Goal: Task Accomplishment & Management: Manage account settings

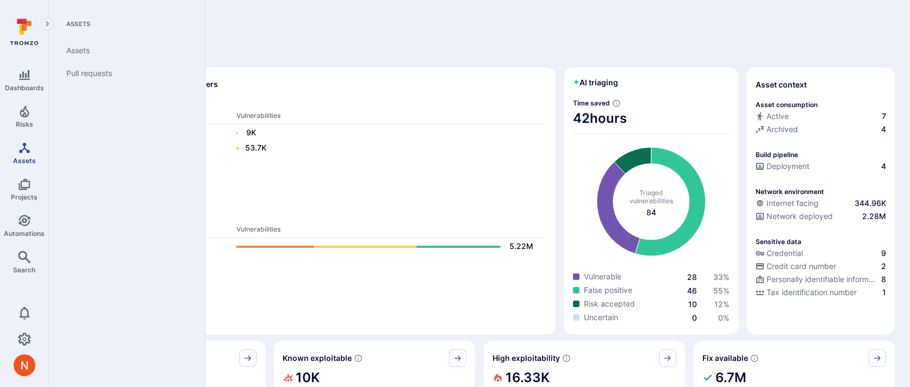
click at [18, 147] on icon "Assets" at bounding box center [24, 147] width 13 height 13
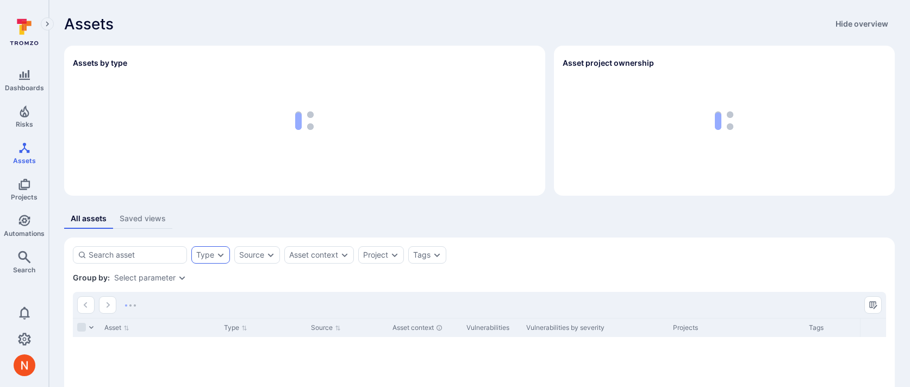
click at [209, 254] on div "Type" at bounding box center [205, 255] width 18 height 9
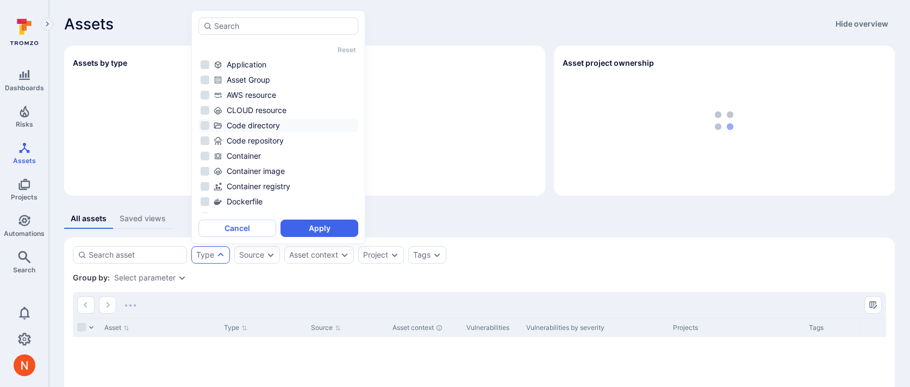
click at [276, 126] on div "Code directory" at bounding box center [285, 125] width 142 height 11
click at [271, 142] on div "Code repository" at bounding box center [285, 140] width 142 height 11
click at [274, 123] on div "Code directory" at bounding box center [285, 125] width 142 height 11
click at [296, 230] on button "Apply" at bounding box center [319, 228] width 78 height 17
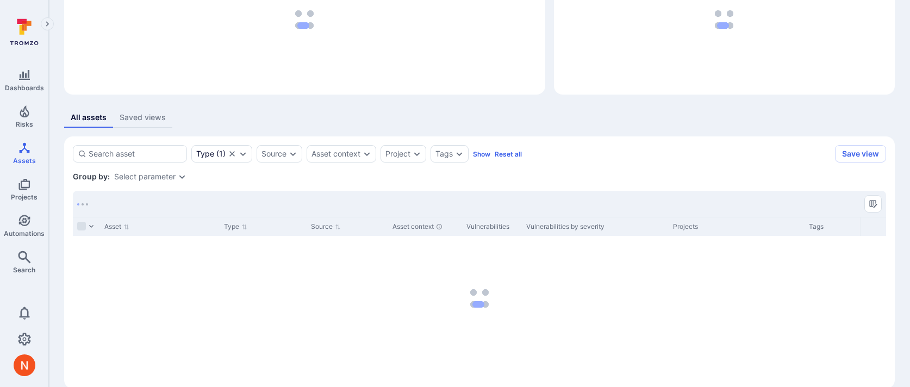
scroll to position [118, 0]
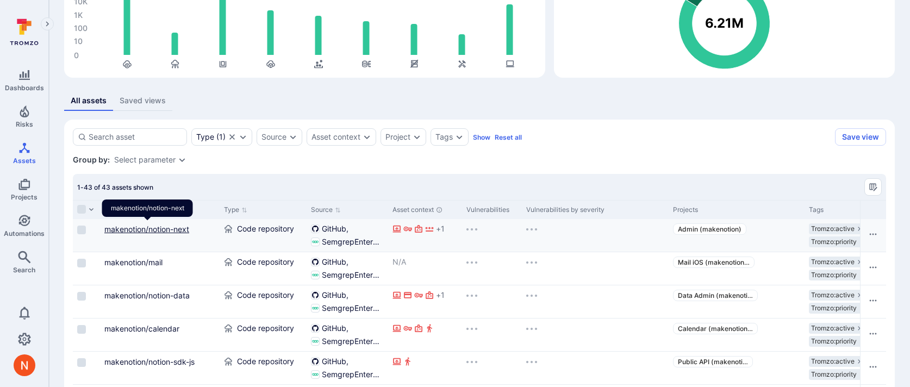
click at [170, 226] on link "makenotion/notion-next" at bounding box center [146, 228] width 85 height 9
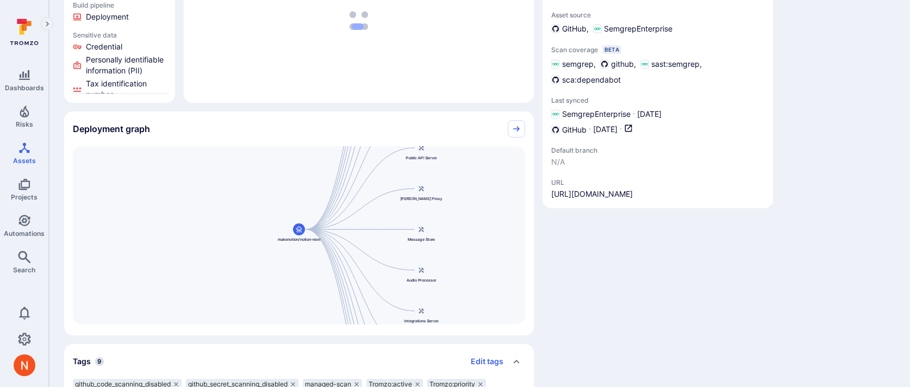
scroll to position [177, 0]
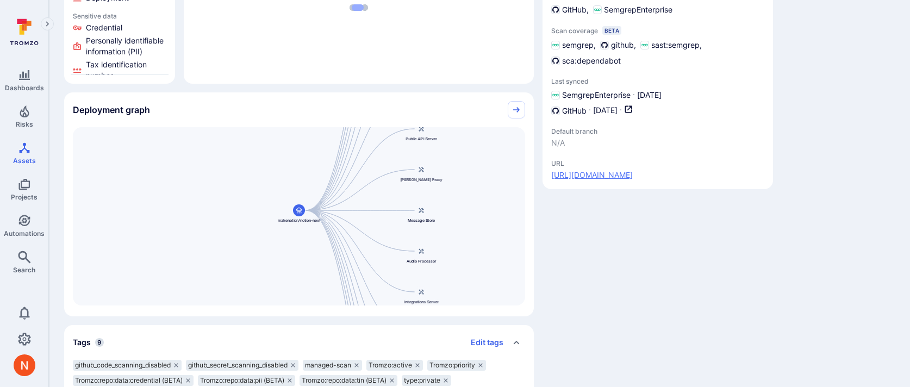
click at [633, 171] on link "https://github.com/makenotion/notion-next" at bounding box center [592, 175] width 82 height 11
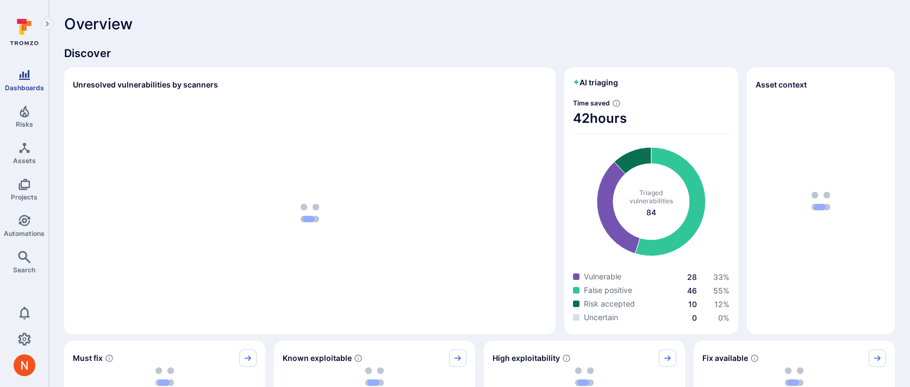
click at [35, 82] on link "Dashboards" at bounding box center [24, 80] width 48 height 32
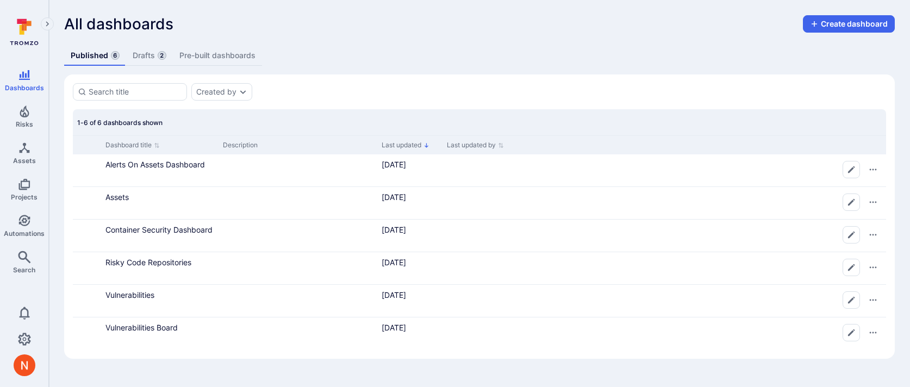
click at [143, 59] on link "Drafts 2" at bounding box center [149, 56] width 47 height 20
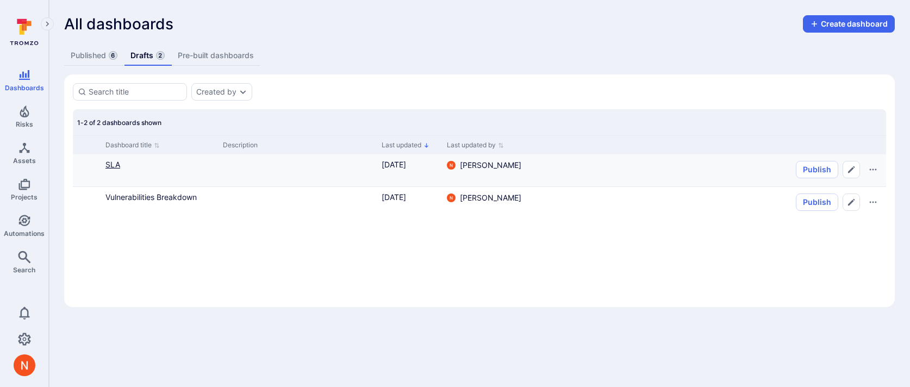
click at [120, 165] on link "SLA" at bounding box center [112, 164] width 15 height 9
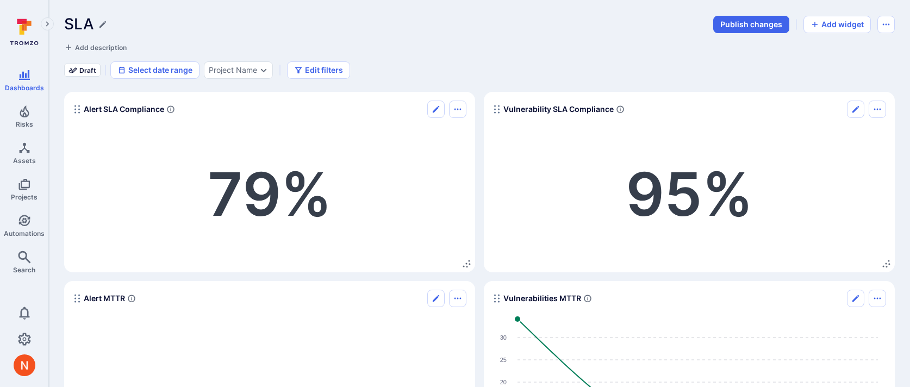
scroll to position [342, 0]
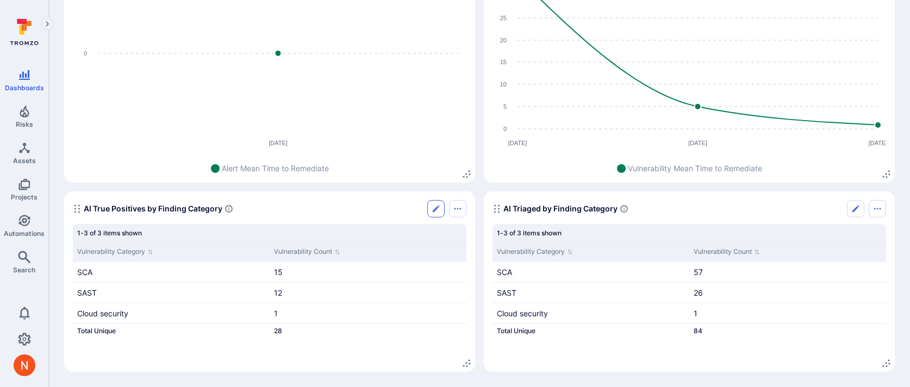
click at [433, 212] on icon "Edit" at bounding box center [435, 208] width 9 height 9
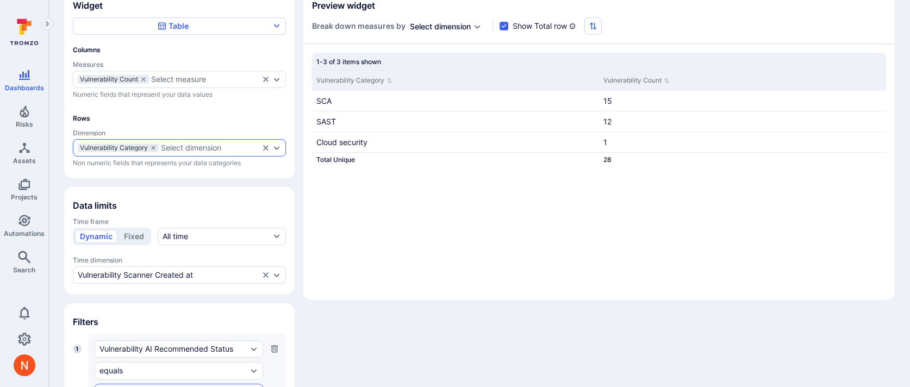
scroll to position [80, 0]
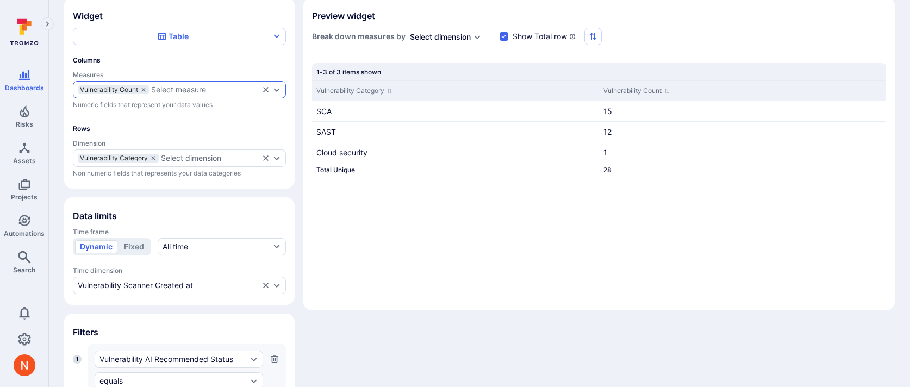
click at [211, 92] on div "Select measure" at bounding box center [205, 89] width 108 height 9
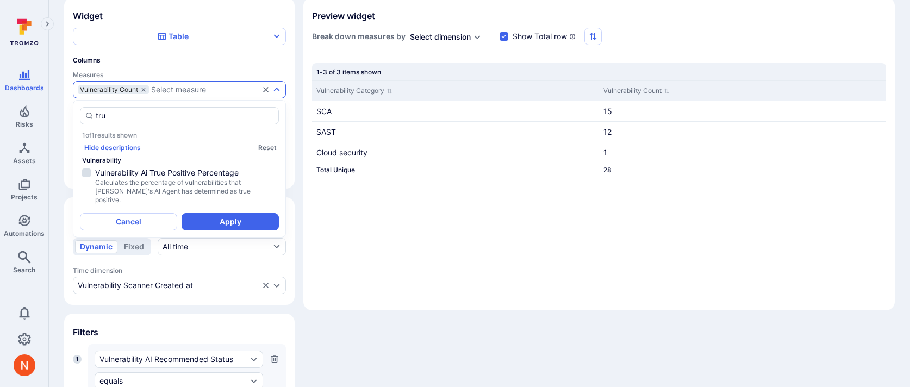
scroll to position [0, 0]
click at [189, 176] on span "Vulnerability Ai True Positive Percentage" at bounding box center [185, 172] width 181 height 11
type input "true"
click at [227, 215] on button "Apply" at bounding box center [229, 221] width 97 height 17
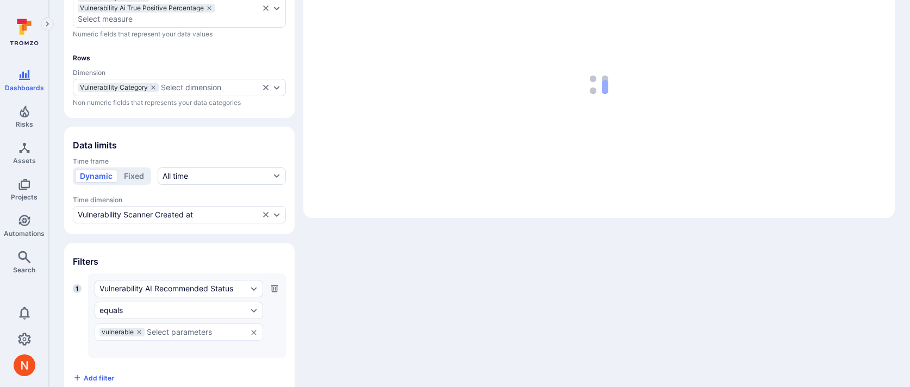
scroll to position [196, 0]
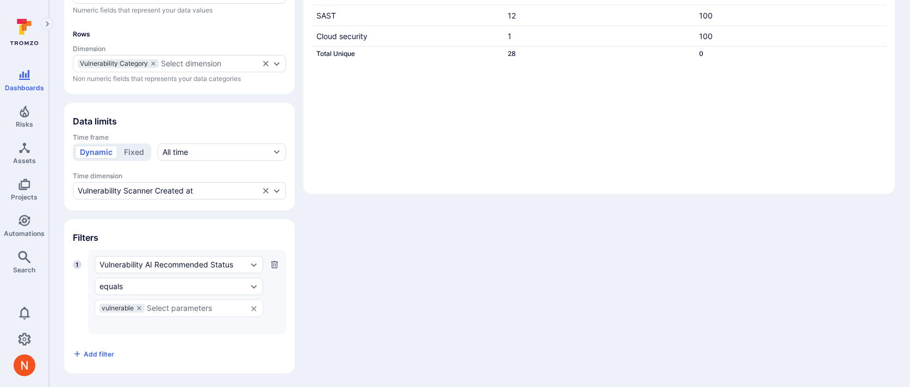
click at [274, 261] on icon "button" at bounding box center [274, 264] width 7 height 7
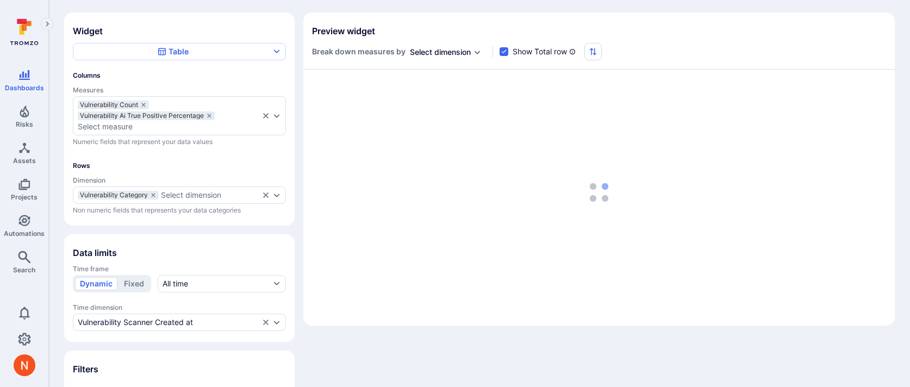
scroll to position [52, 0]
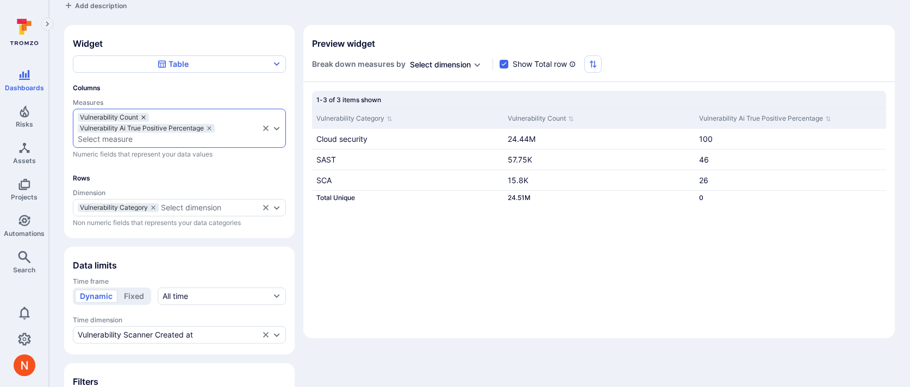
click at [147, 116] on icon "measures" at bounding box center [143, 117] width 7 height 7
checkbox input "false"
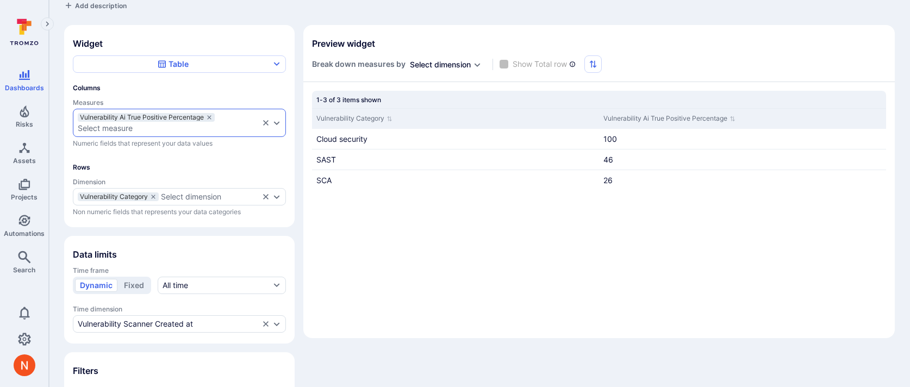
scroll to position [0, 0]
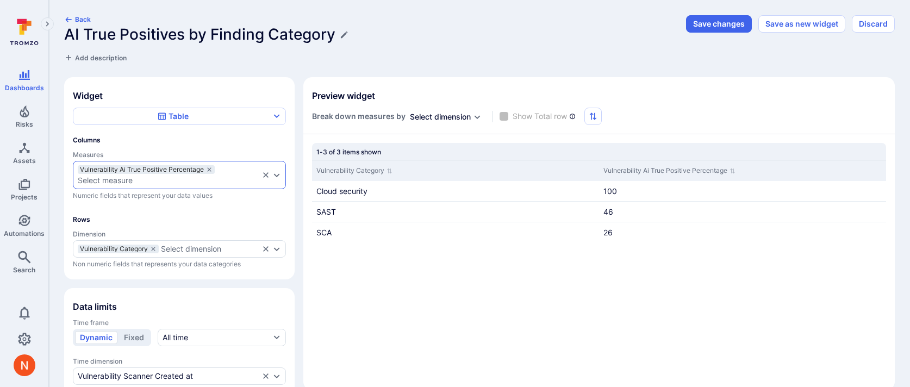
click at [145, 183] on div "Select measure" at bounding box center [168, 180] width 181 height 9
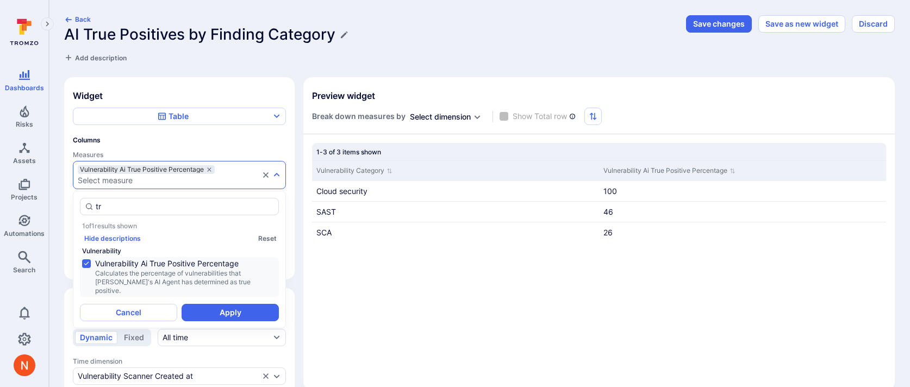
type input "t"
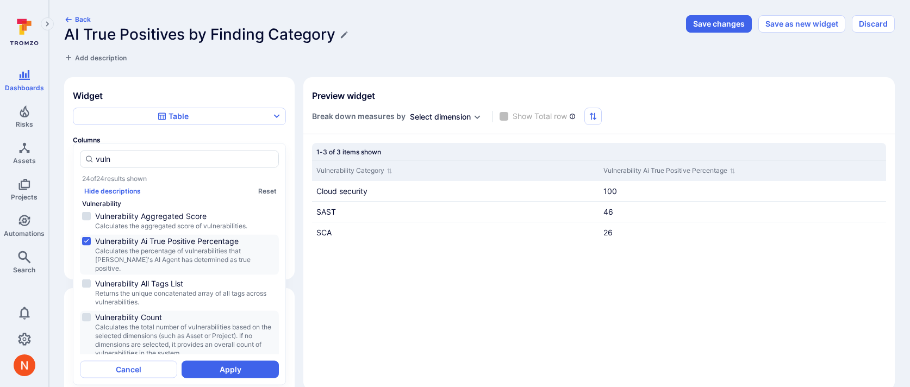
click at [155, 323] on span "Calculates the total number of vulnerabilities based on the selected dimensions…" at bounding box center [185, 340] width 181 height 35
type input "vuln"
click at [215, 367] on button "Apply" at bounding box center [229, 368] width 97 height 17
checkbox input "true"
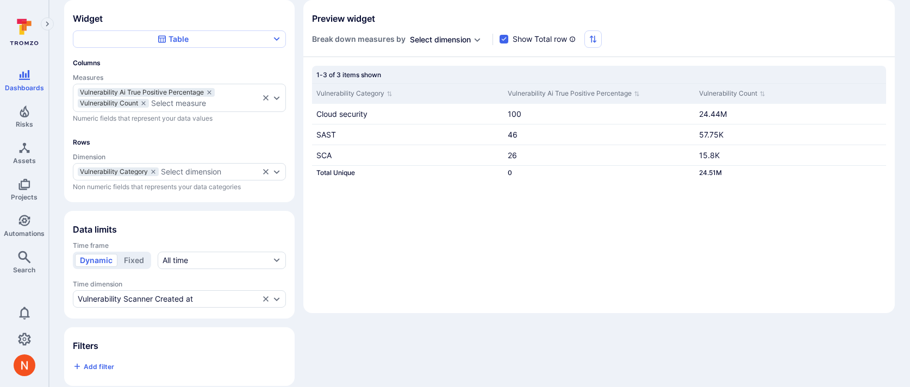
scroll to position [79, 0]
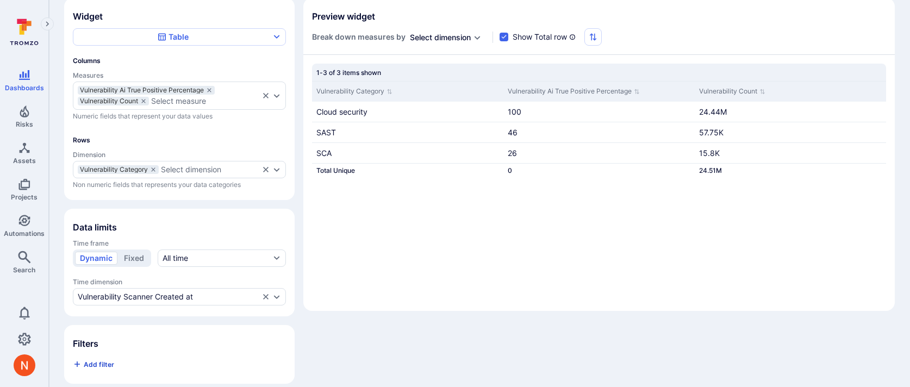
click at [101, 361] on span "Add filter" at bounding box center [99, 364] width 30 height 8
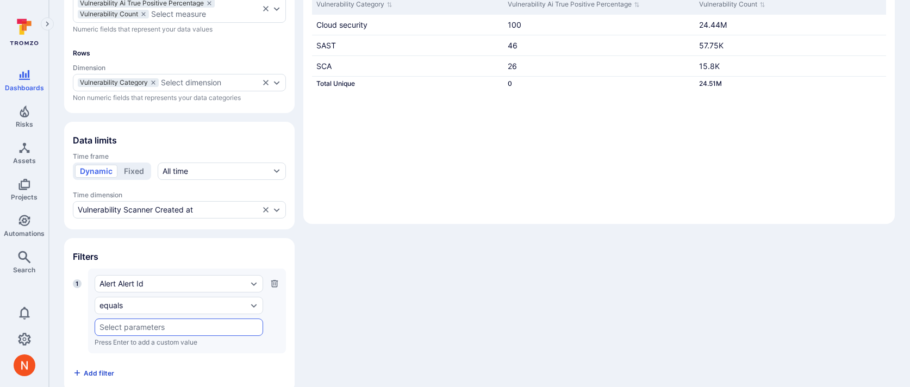
scroll to position [185, 0]
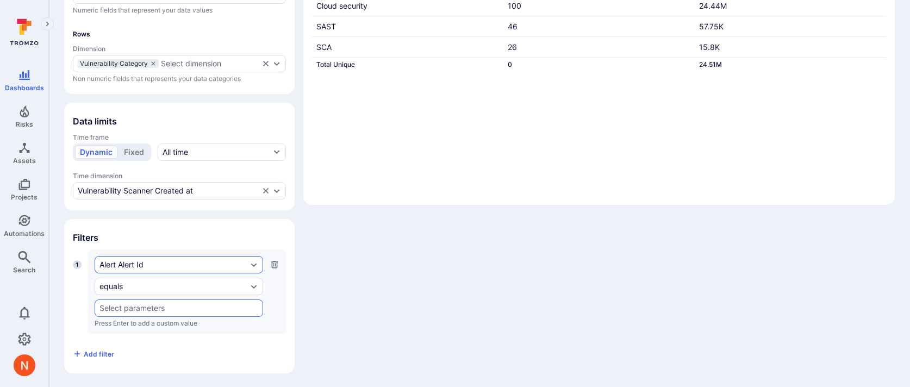
click at [127, 262] on div "Alert Alert Id" at bounding box center [173, 264] width 148 height 9
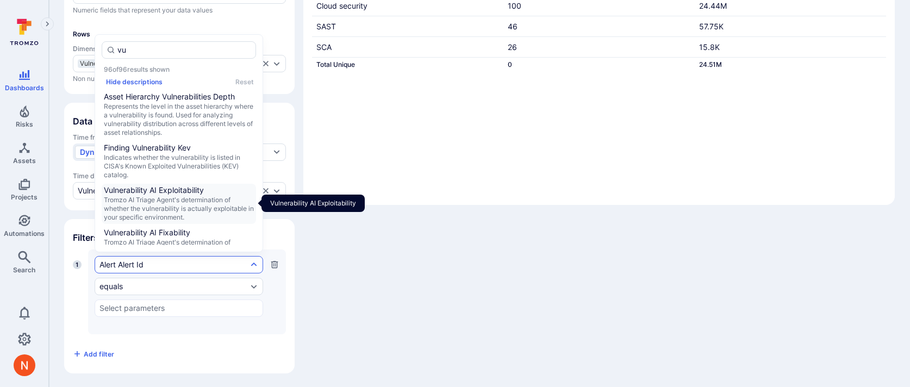
type input "v"
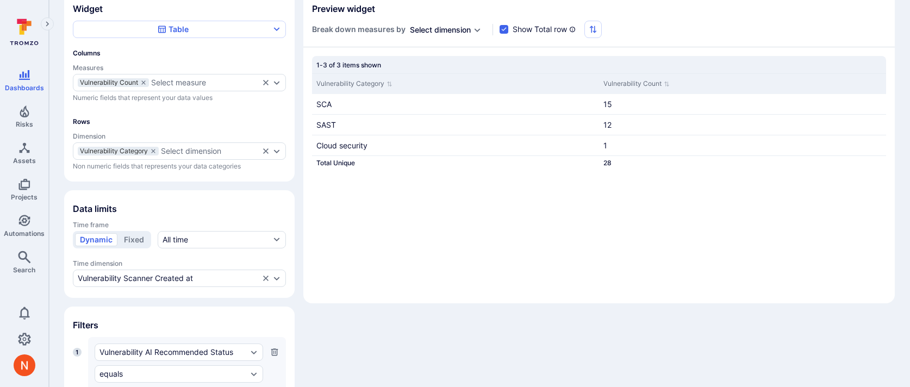
scroll to position [22, 0]
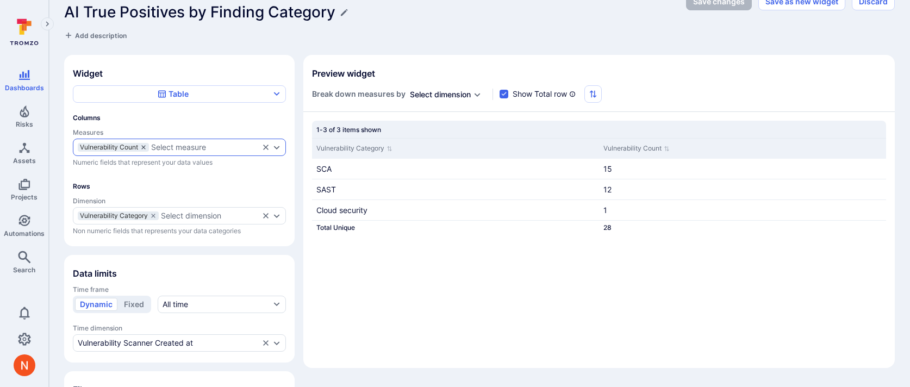
click at [145, 146] on icon "measures" at bounding box center [143, 147] width 4 height 4
checkbox input "false"
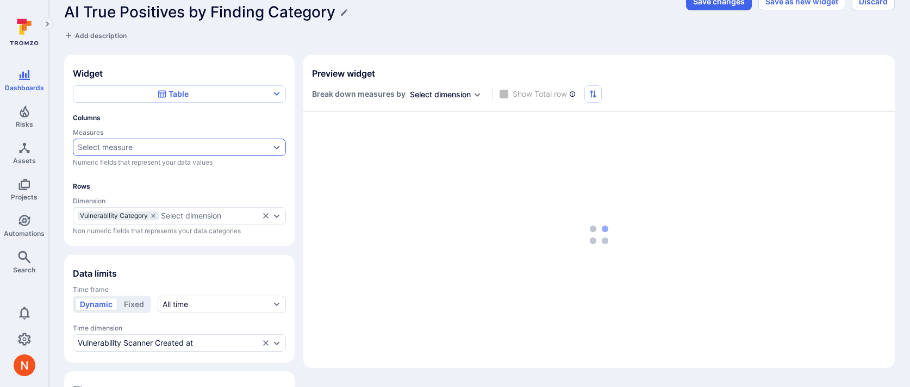
click at [145, 146] on div "Select measure" at bounding box center [174, 147] width 192 height 9
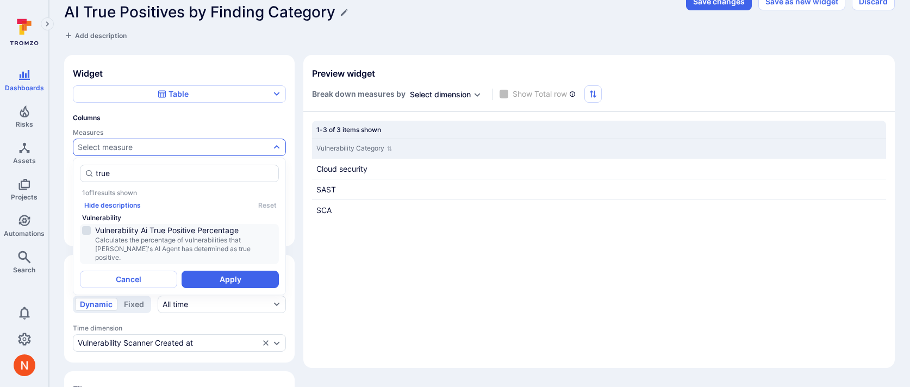
click at [161, 229] on span "Vulnerability Ai True Positive Percentage" at bounding box center [185, 230] width 181 height 11
type input "true"
click at [221, 273] on button "Apply" at bounding box center [229, 279] width 97 height 17
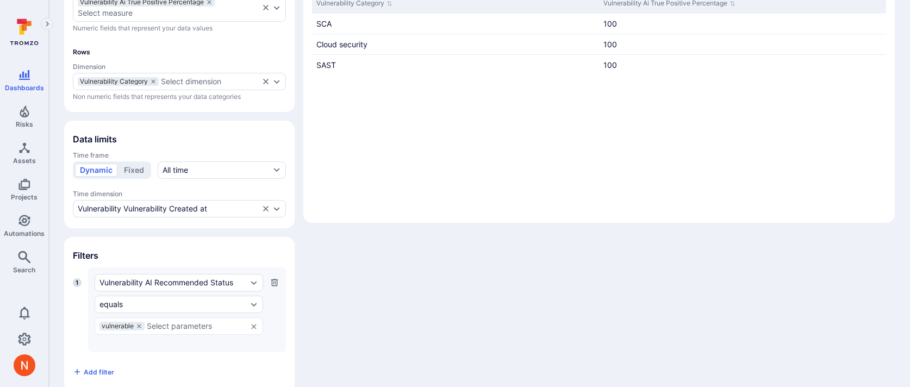
scroll to position [165, 0]
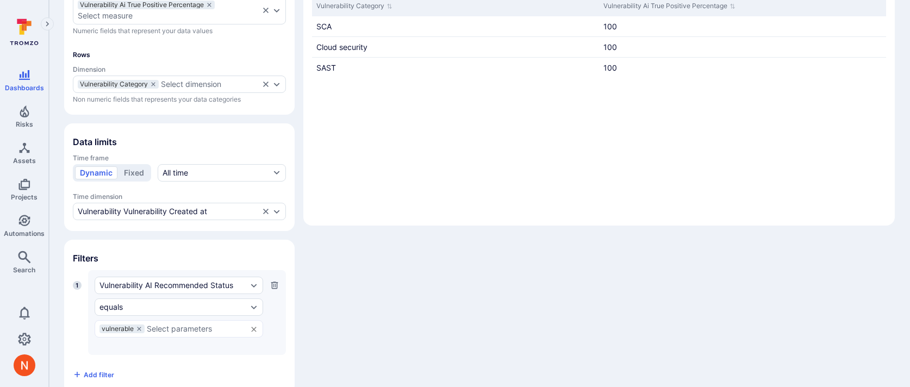
click at [278, 286] on icon "button" at bounding box center [274, 285] width 9 height 9
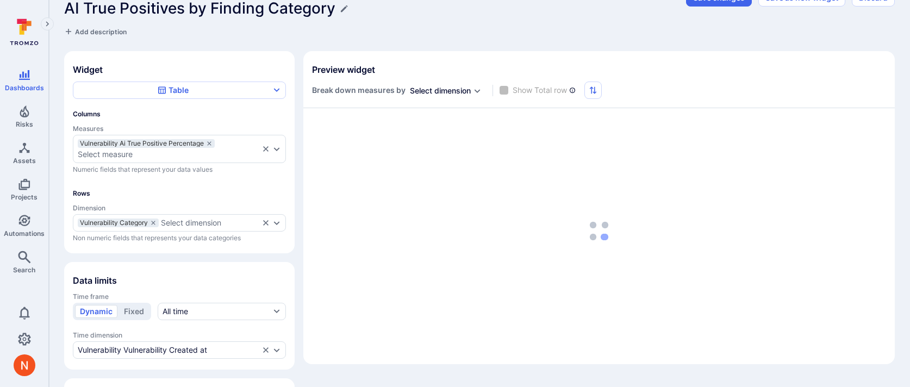
scroll to position [0, 0]
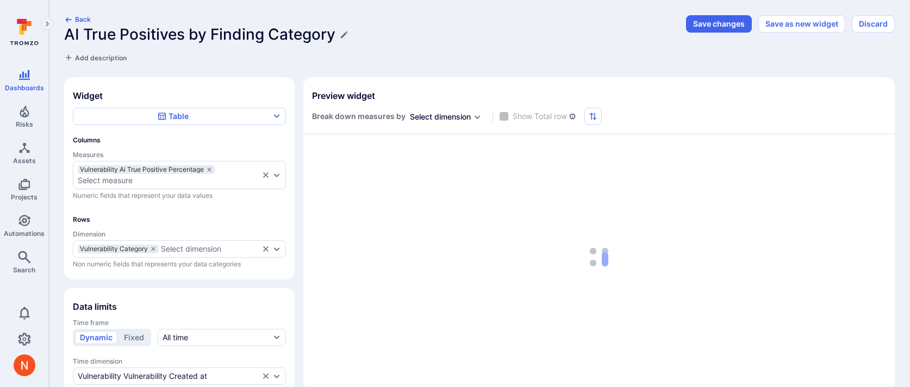
click at [185, 36] on h1 "AI True Positives by Finding Category" at bounding box center [199, 35] width 271 height 18
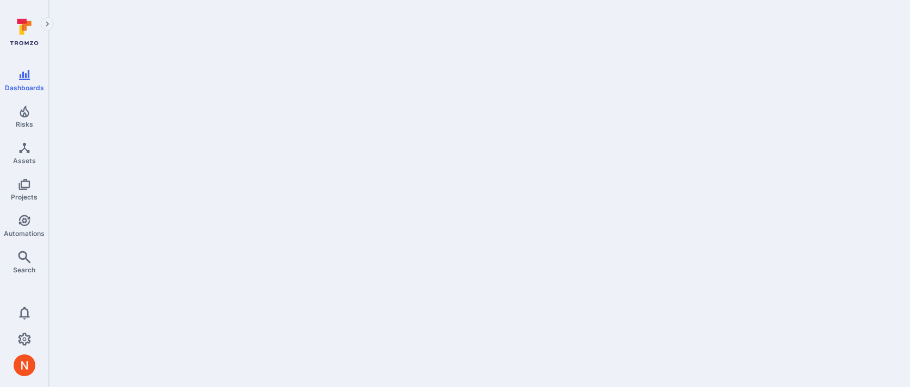
scroll to position [342, 0]
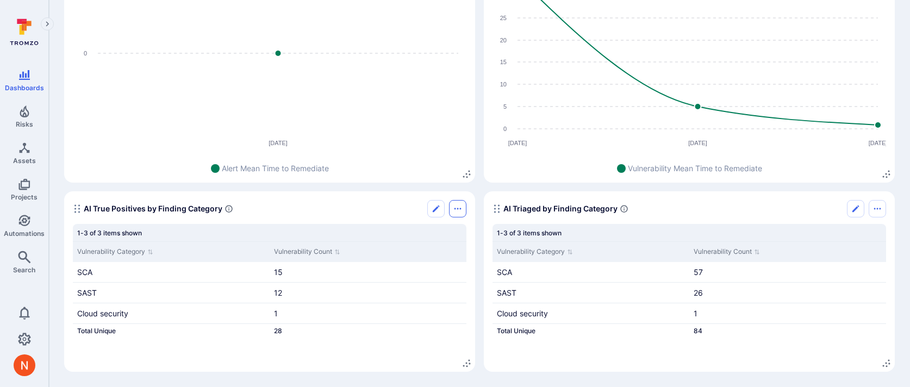
click at [458, 209] on icon "Options menu" at bounding box center [457, 208] width 9 height 9
click at [424, 256] on li "Duplicate widget" at bounding box center [411, 250] width 99 height 17
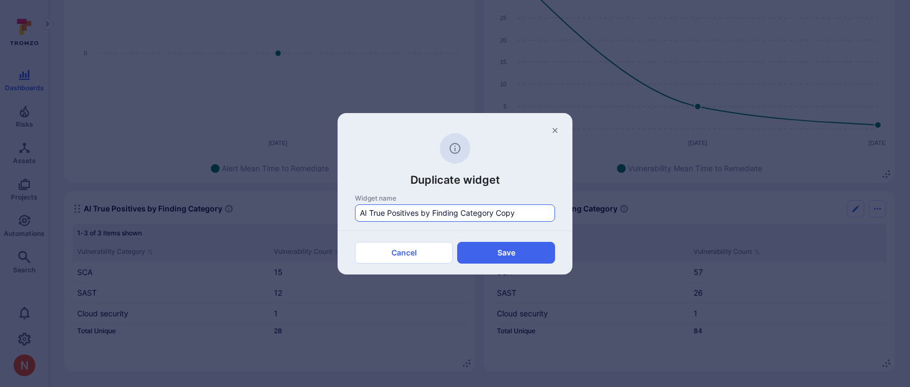
click at [416, 211] on input "AI True Positives by Finding Category Copy" at bounding box center [455, 213] width 190 height 11
click at [509, 244] on button "Save" at bounding box center [506, 253] width 98 height 22
type input "Widget Copy"
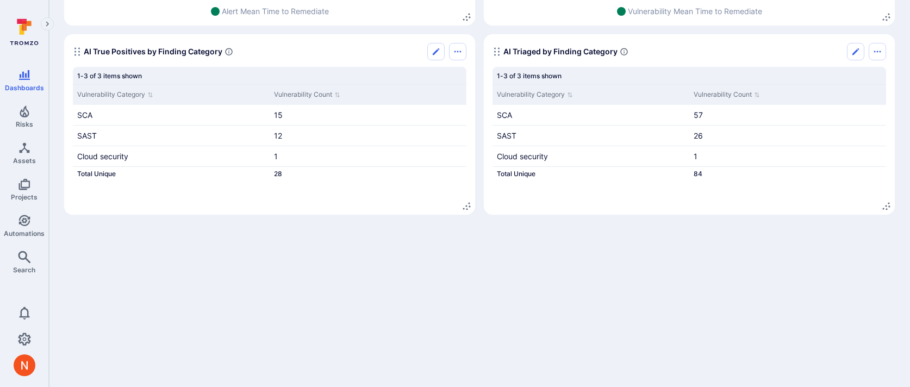
scroll to position [531, 0]
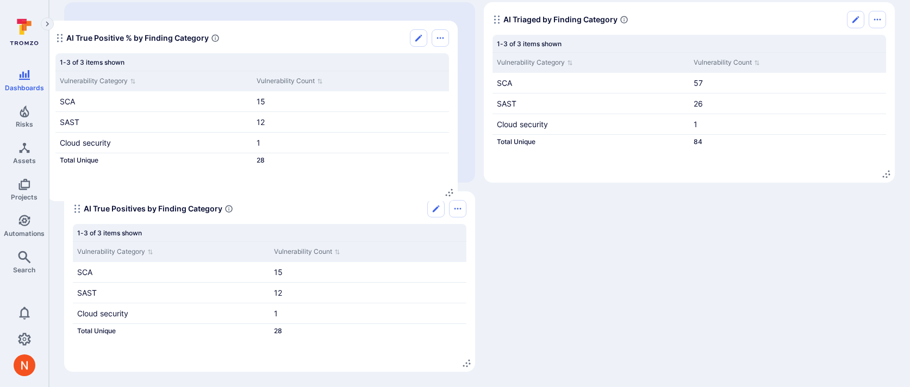
drag, startPoint x: 73, startPoint y: 209, endPoint x: 57, endPoint y: 37, distance: 173.0
click at [57, 37] on icon "Widget" at bounding box center [59, 38] width 9 height 9
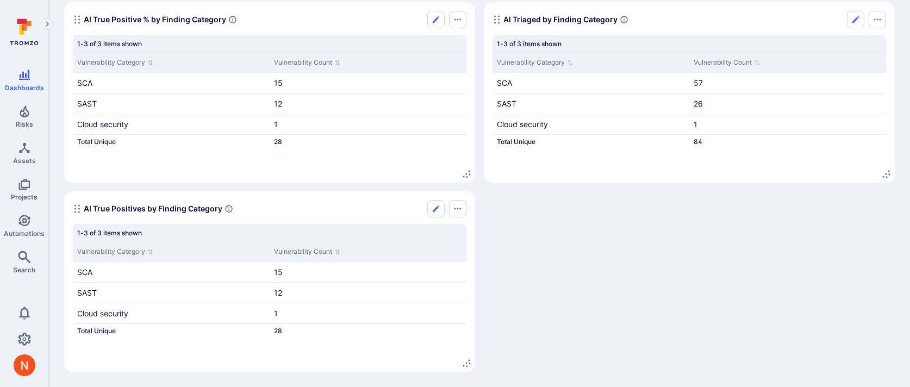
click at [72, 211] on section "AI True Positives by Finding Category 1-3 of 3 items shown Vulnerability Catego…" at bounding box center [269, 281] width 411 height 180
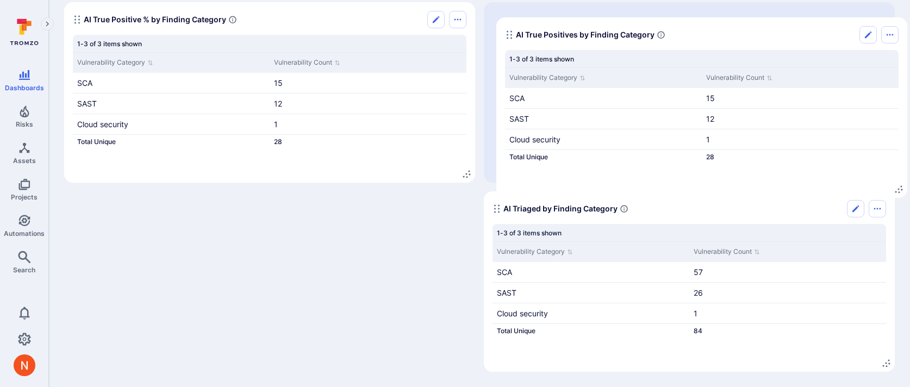
drag, startPoint x: 76, startPoint y: 206, endPoint x: 508, endPoint y: 33, distance: 465.7
click at [508, 33] on icon "Widget" at bounding box center [509, 34] width 9 height 9
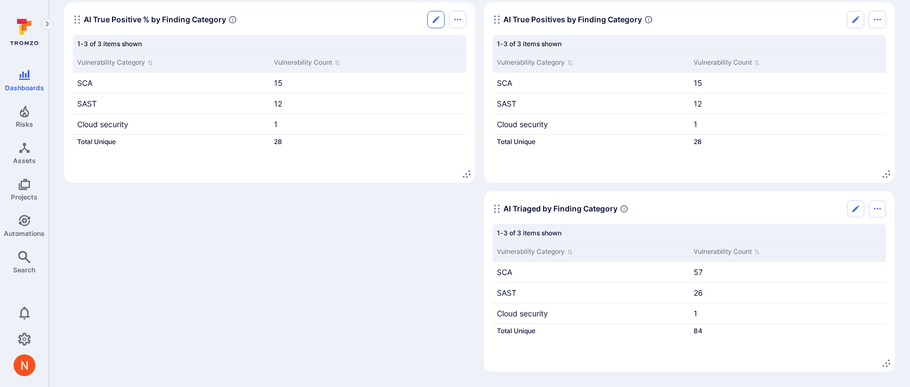
click at [439, 22] on icon "Edit" at bounding box center [435, 19] width 9 height 9
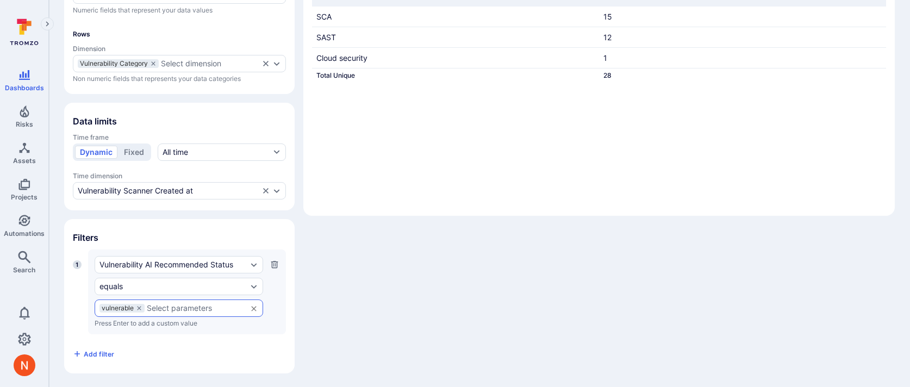
scroll to position [57, 0]
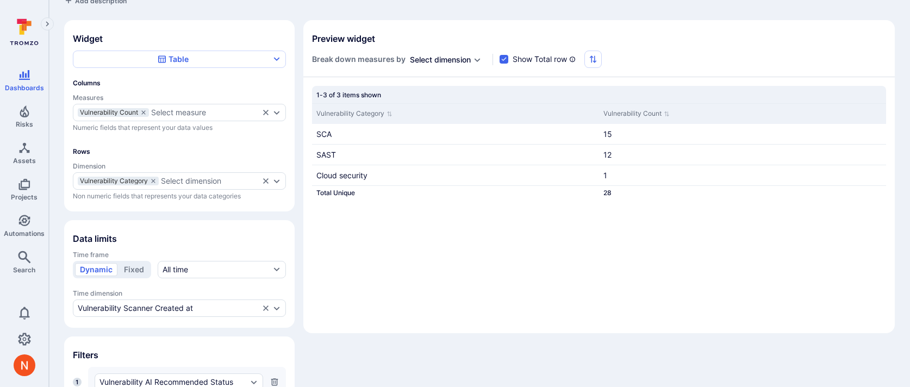
click at [274, 381] on icon "button" at bounding box center [274, 382] width 9 height 9
click at [164, 116] on div "Vulnerability Count Select measure" at bounding box center [179, 112] width 213 height 17
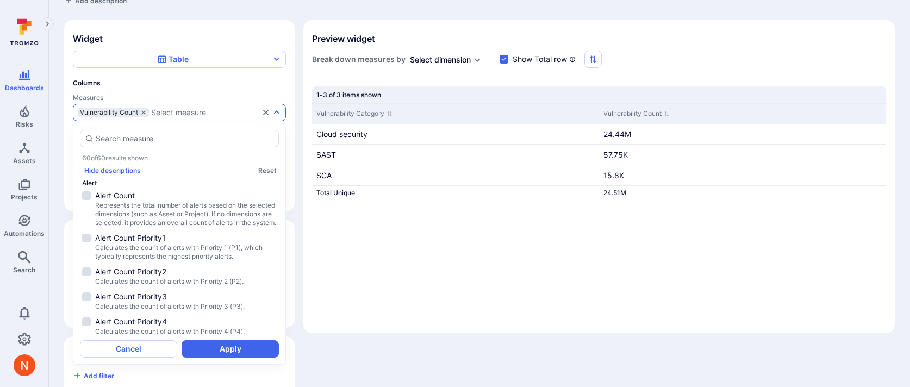
scroll to position [1304, 0]
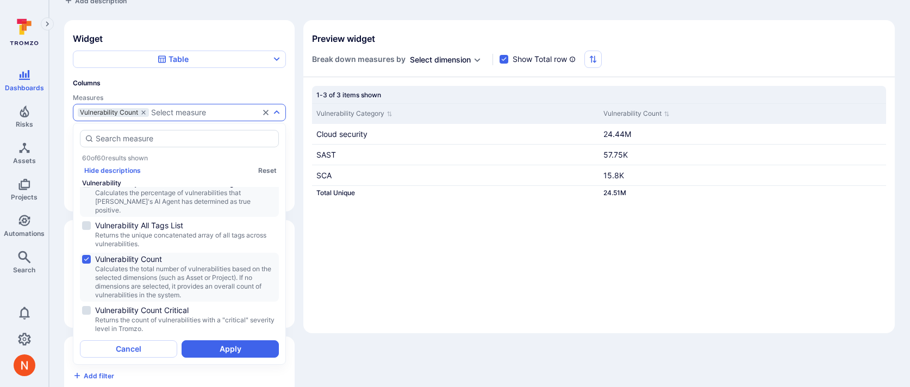
click at [167, 215] on span "Calculates the percentage of vulnerabilities that [PERSON_NAME]'s AI Agent has …" at bounding box center [185, 202] width 181 height 26
click at [145, 111] on icon "measures" at bounding box center [143, 112] width 4 height 4
checkbox input "false"
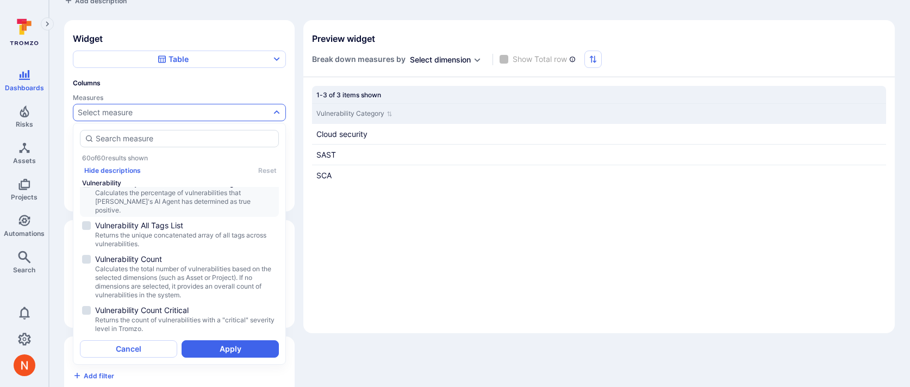
click at [180, 215] on span "Calculates the percentage of vulnerabilities that [PERSON_NAME]'s AI Agent has …" at bounding box center [185, 202] width 181 height 26
click at [211, 344] on button "Apply" at bounding box center [229, 348] width 97 height 17
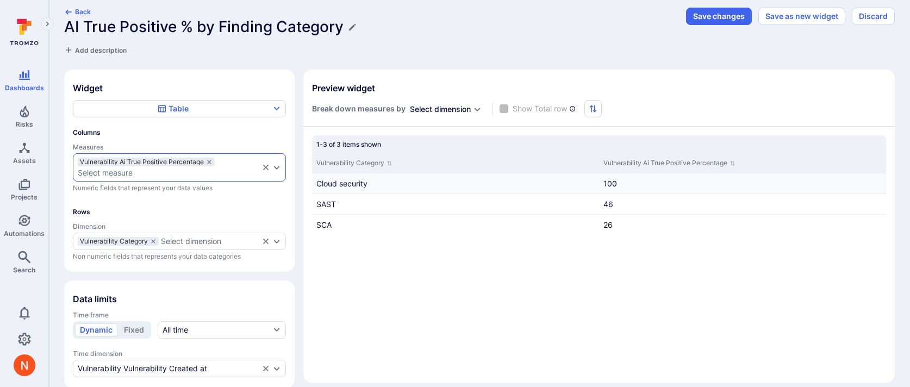
scroll to position [0, 0]
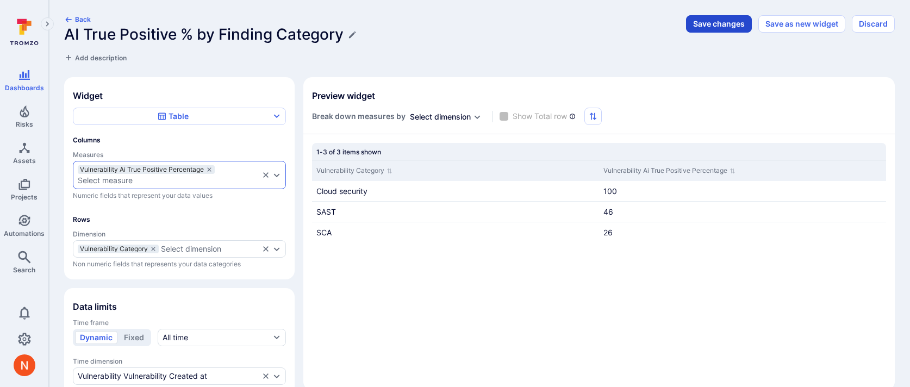
click at [721, 24] on button "Save changes" at bounding box center [719, 23] width 66 height 17
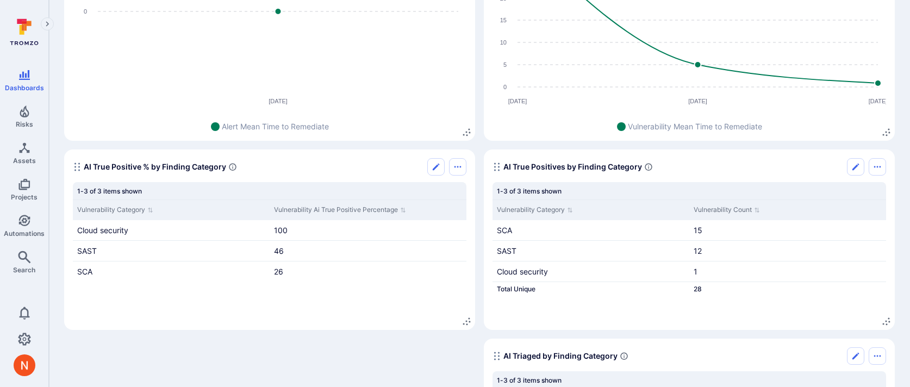
scroll to position [385, 0]
click at [695, 270] on link "1" at bounding box center [695, 270] width 4 height 9
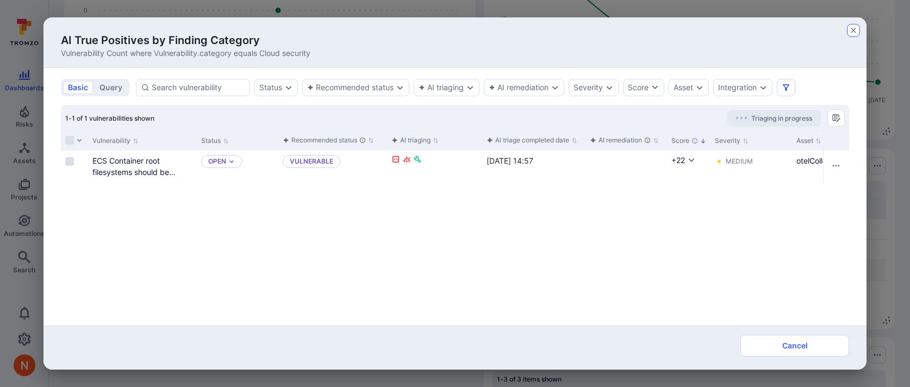
click at [854, 31] on icon "button" at bounding box center [853, 30] width 9 height 9
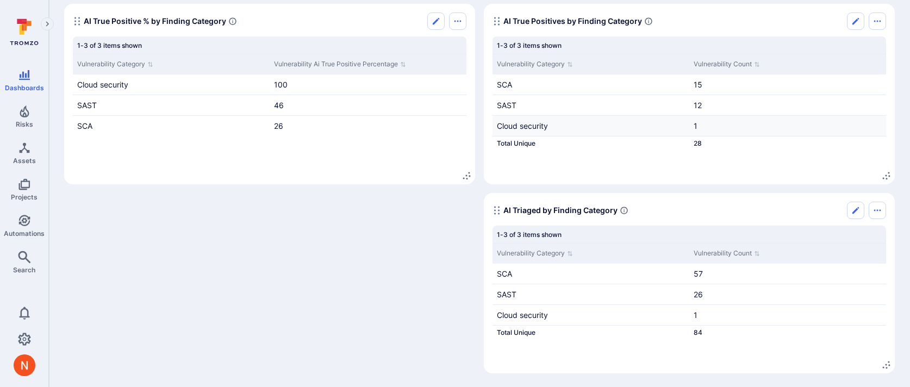
scroll to position [531, 0]
click at [854, 210] on icon "Edit" at bounding box center [855, 208] width 7 height 7
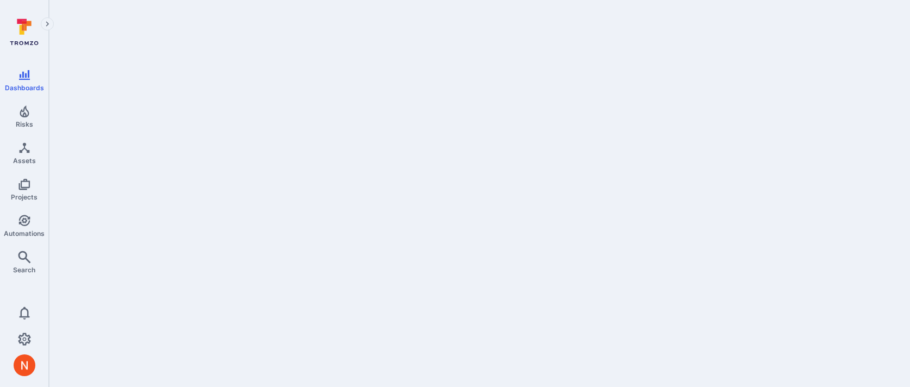
scroll to position [531, 0]
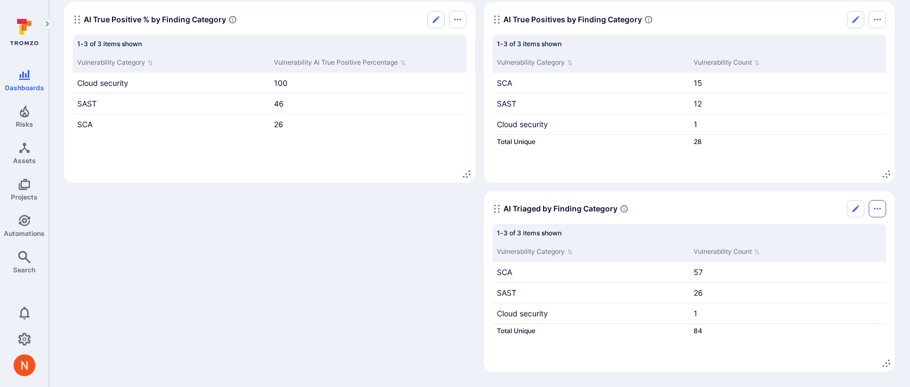
click at [875, 210] on icon "Options menu" at bounding box center [877, 208] width 9 height 9
click at [836, 249] on li "Duplicate widget" at bounding box center [831, 250] width 99 height 17
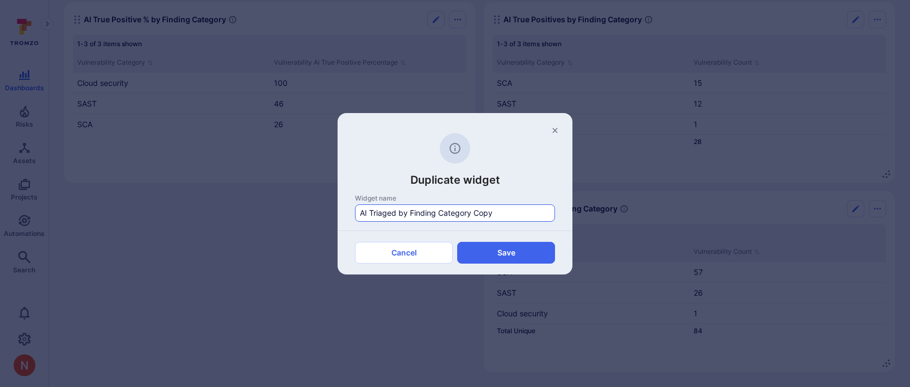
click at [368, 208] on input "AI Triaged by Finding Category Copy" at bounding box center [455, 213] width 190 height 11
click at [509, 210] on input "AI Time to Triage by Finding Category Copy" at bounding box center [455, 213] width 190 height 11
click at [490, 261] on button "Save" at bounding box center [506, 253] width 98 height 22
type input "Widget Copy"
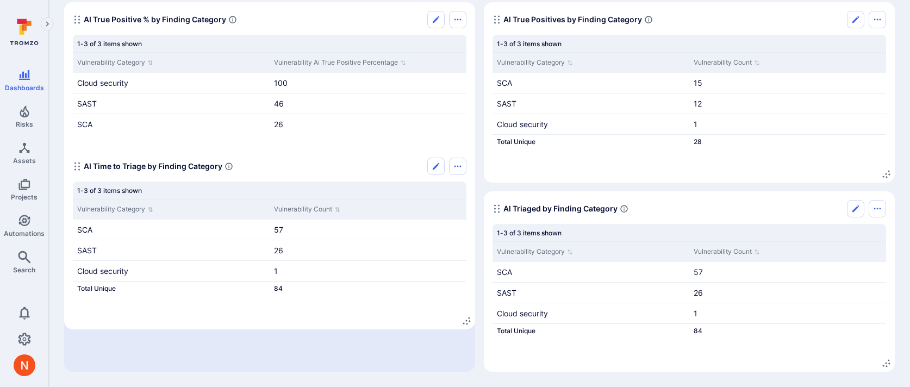
drag, startPoint x: 496, startPoint y: 266, endPoint x: 77, endPoint y: 202, distance: 424.4
click at [75, 171] on icon "Widget" at bounding box center [77, 166] width 9 height 9
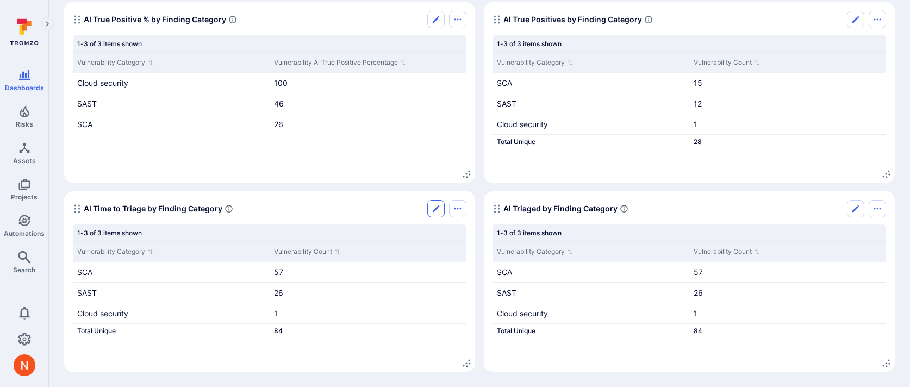
click at [441, 209] on button "Edit" at bounding box center [435, 208] width 17 height 17
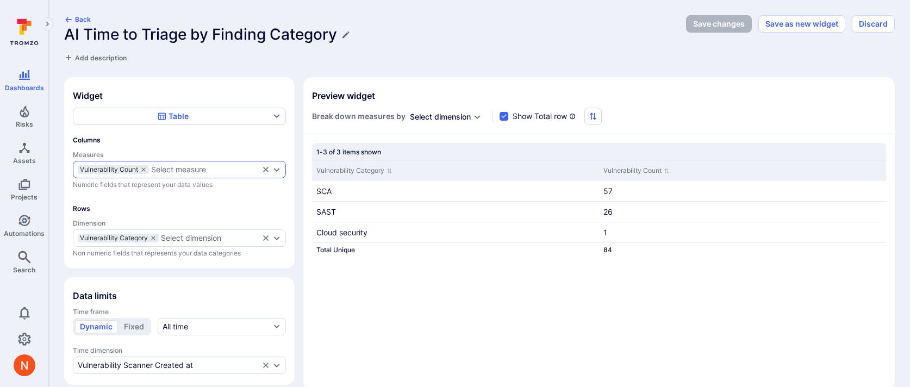
click at [156, 168] on div "Select measure" at bounding box center [178, 169] width 55 height 9
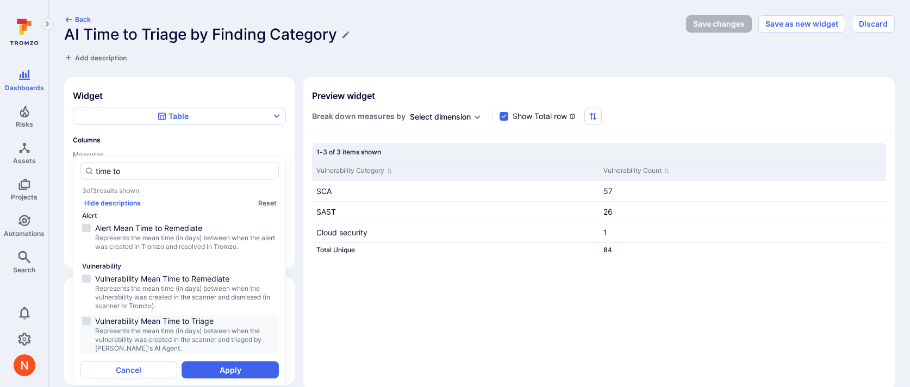
click at [159, 324] on span "Vulnerability Mean Time to Triage" at bounding box center [185, 321] width 181 height 11
type input "time to"
click at [209, 368] on button "Apply" at bounding box center [229, 369] width 97 height 17
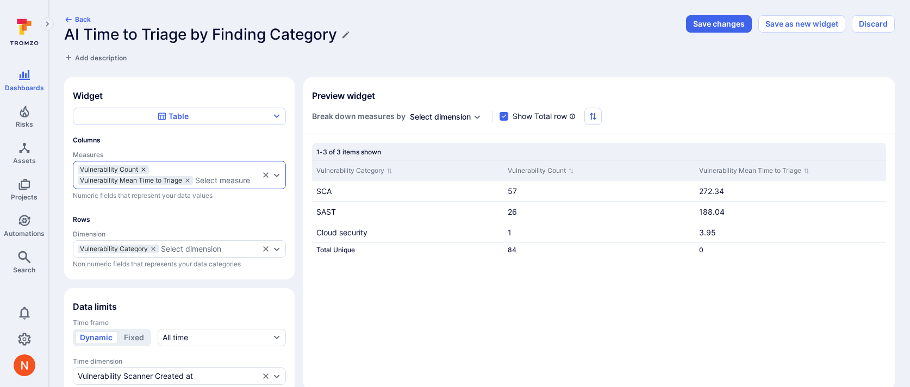
click at [145, 168] on icon "measures" at bounding box center [143, 169] width 7 height 7
checkbox input "false"
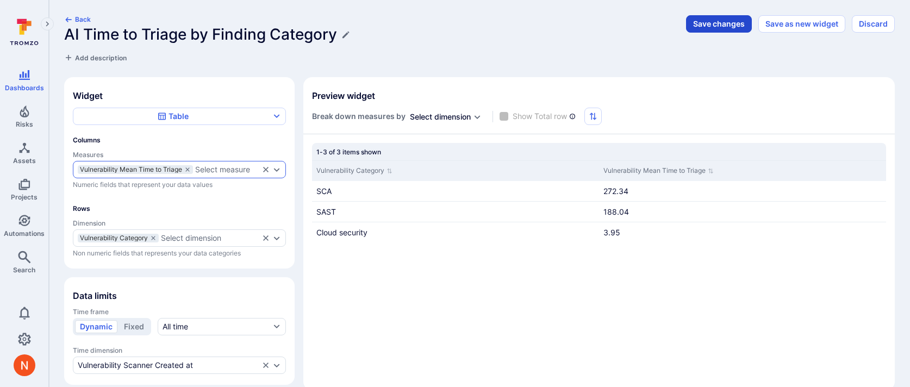
click at [725, 28] on button "Save changes" at bounding box center [719, 23] width 66 height 17
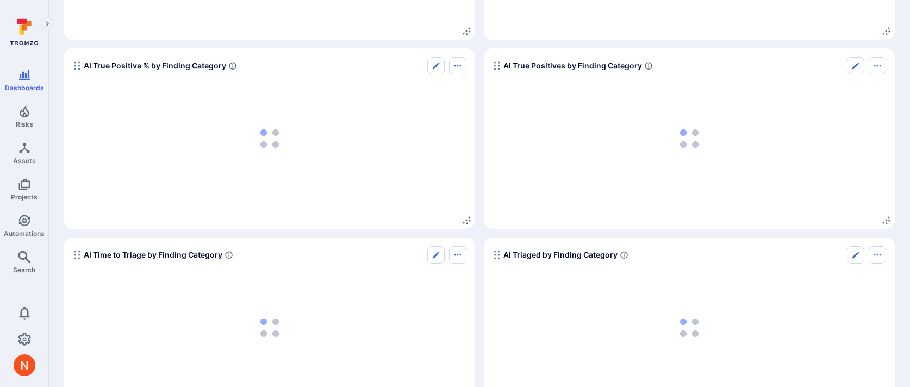
scroll to position [531, 0]
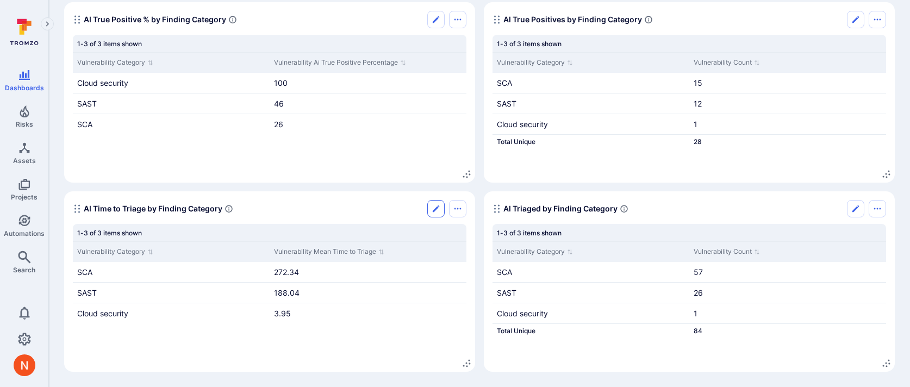
click at [435, 203] on button "Edit" at bounding box center [435, 208] width 17 height 17
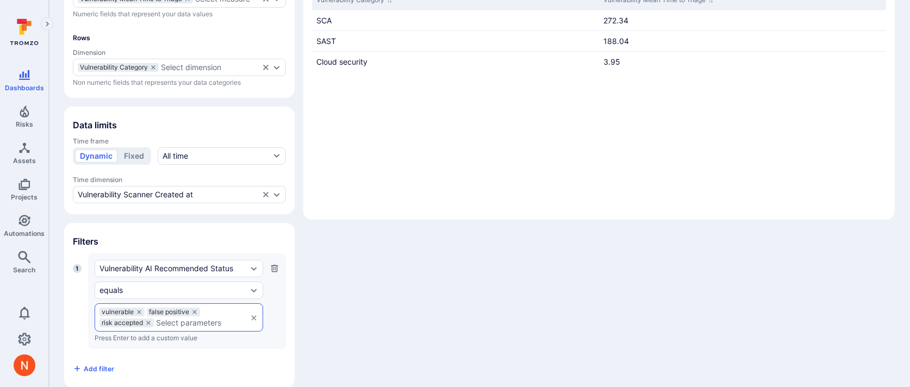
scroll to position [185, 0]
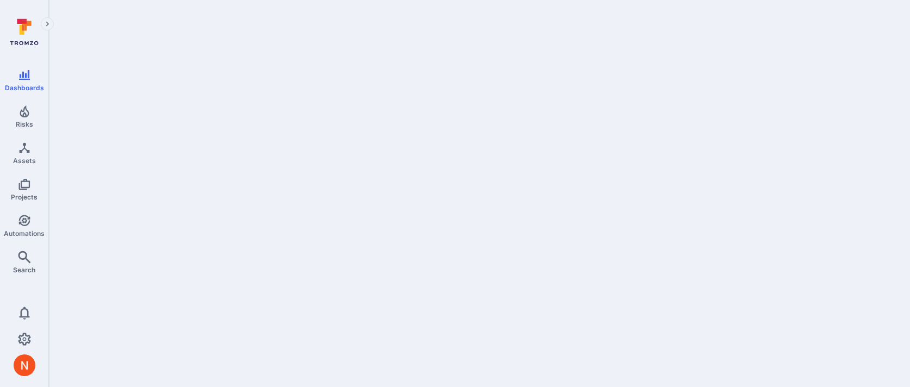
scroll to position [531, 0]
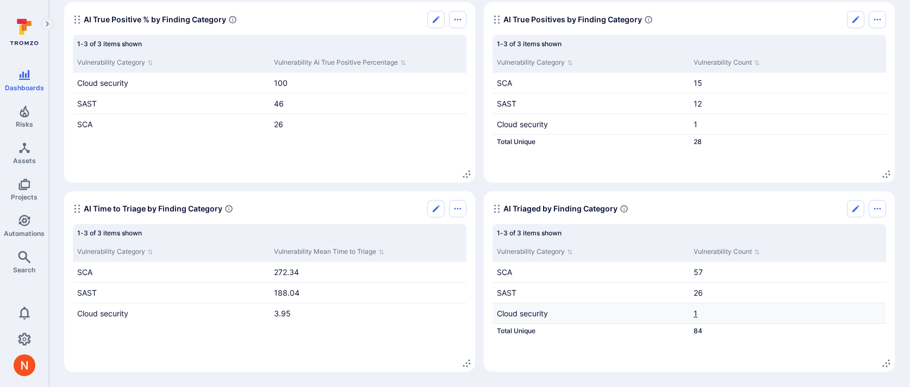
click at [694, 315] on link "1" at bounding box center [695, 313] width 4 height 9
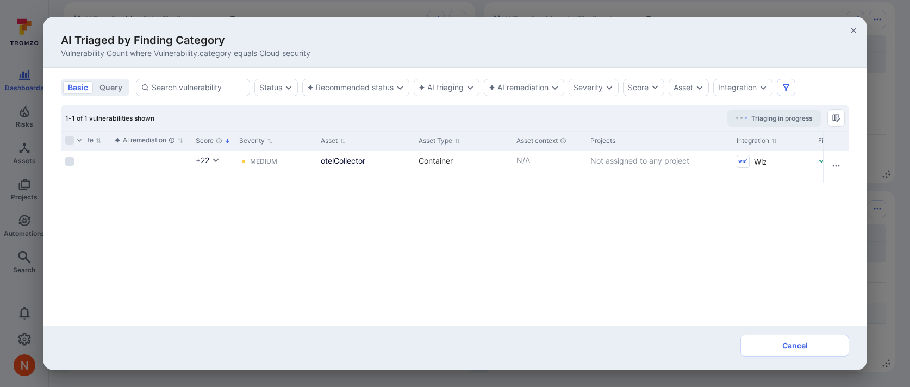
scroll to position [0, 328]
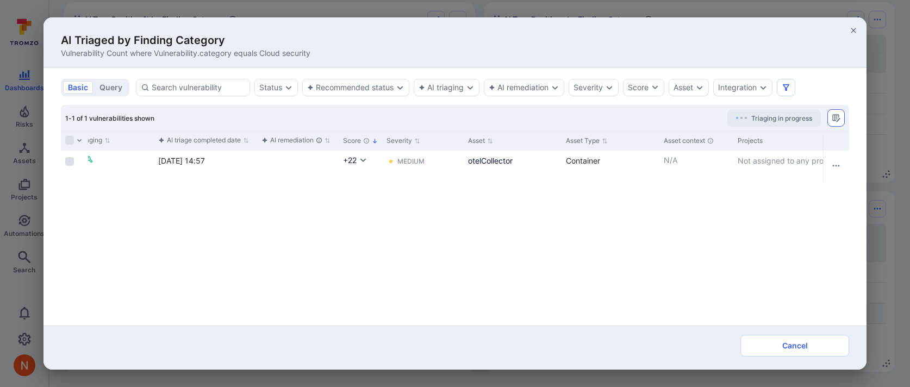
click at [833, 117] on icon "Manage columns" at bounding box center [835, 118] width 9 height 9
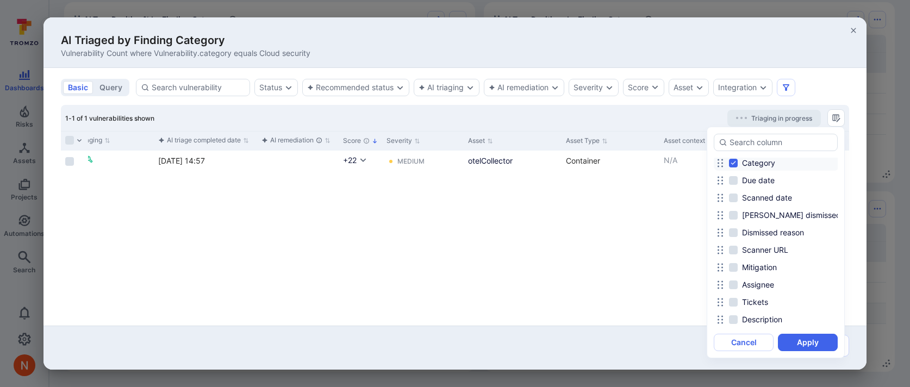
scroll to position [369, 0]
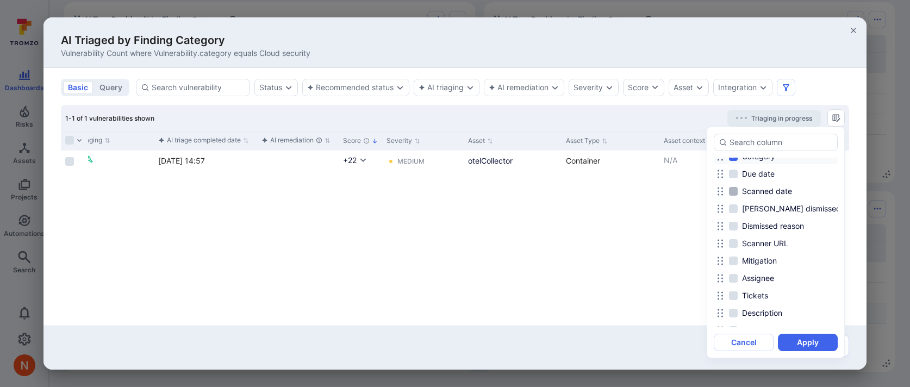
click at [768, 193] on span "Scanned date" at bounding box center [767, 191] width 50 height 11
click at [737, 193] on input "Scanned date" at bounding box center [733, 191] width 9 height 9
checkbox input "true"
click at [805, 342] on button "Apply" at bounding box center [808, 342] width 60 height 17
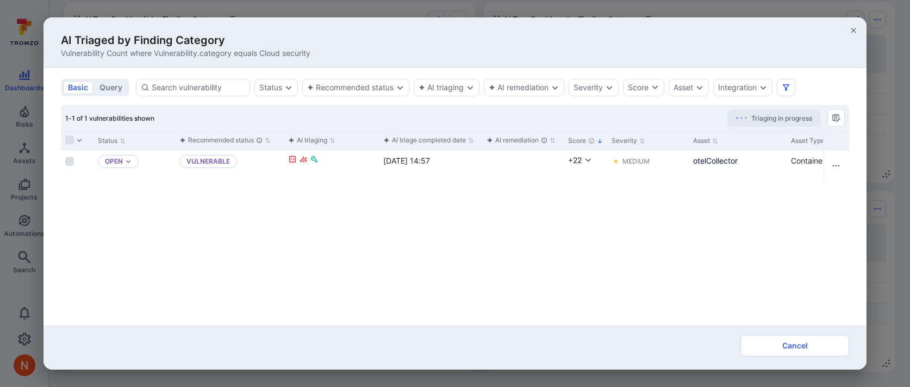
scroll to position [0, 101]
click at [24, 270] on div "AI Triaged by Finding Category Vulnerability Count where Vulnerability.category…" at bounding box center [455, 193] width 910 height 387
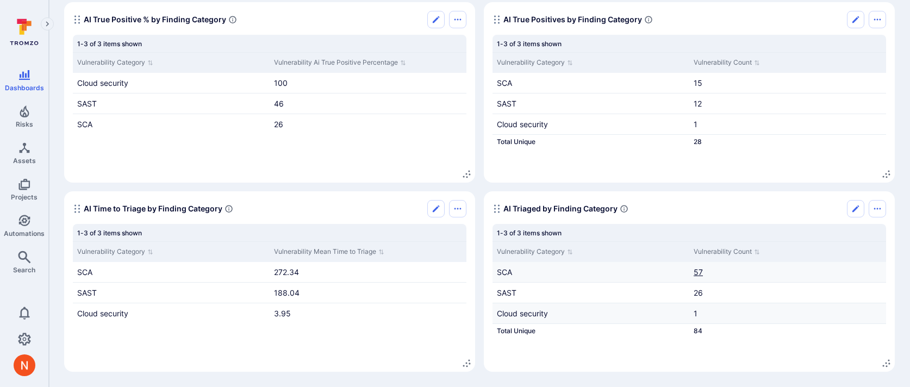
click at [696, 268] on link "57" at bounding box center [697, 271] width 9 height 9
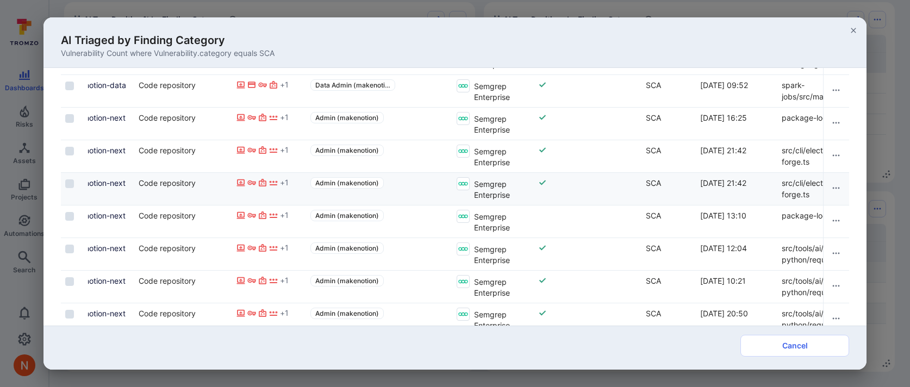
scroll to position [375, 0]
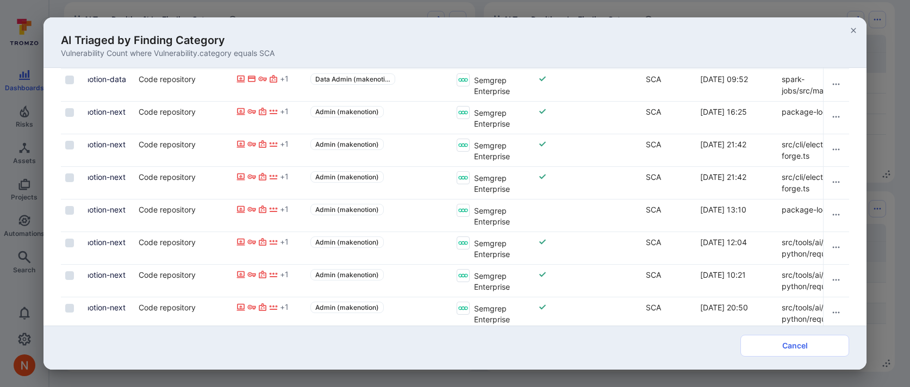
click at [888, 198] on div "AI Triaged by Finding Category Vulnerability Count where Vulnerability.category…" at bounding box center [455, 193] width 910 height 387
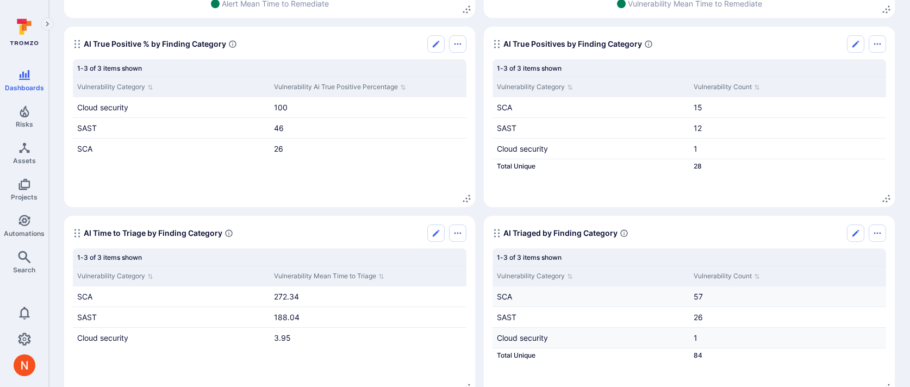
scroll to position [506, 0]
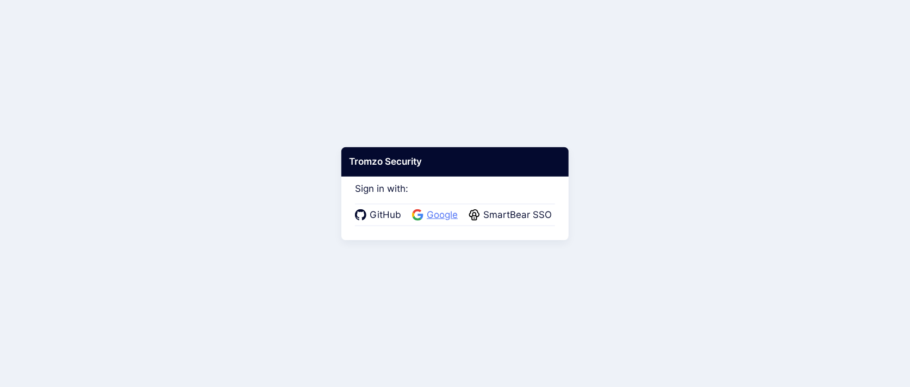
click at [424, 211] on span "Google" at bounding box center [441, 215] width 37 height 14
